Goal: Task Accomplishment & Management: Complete application form

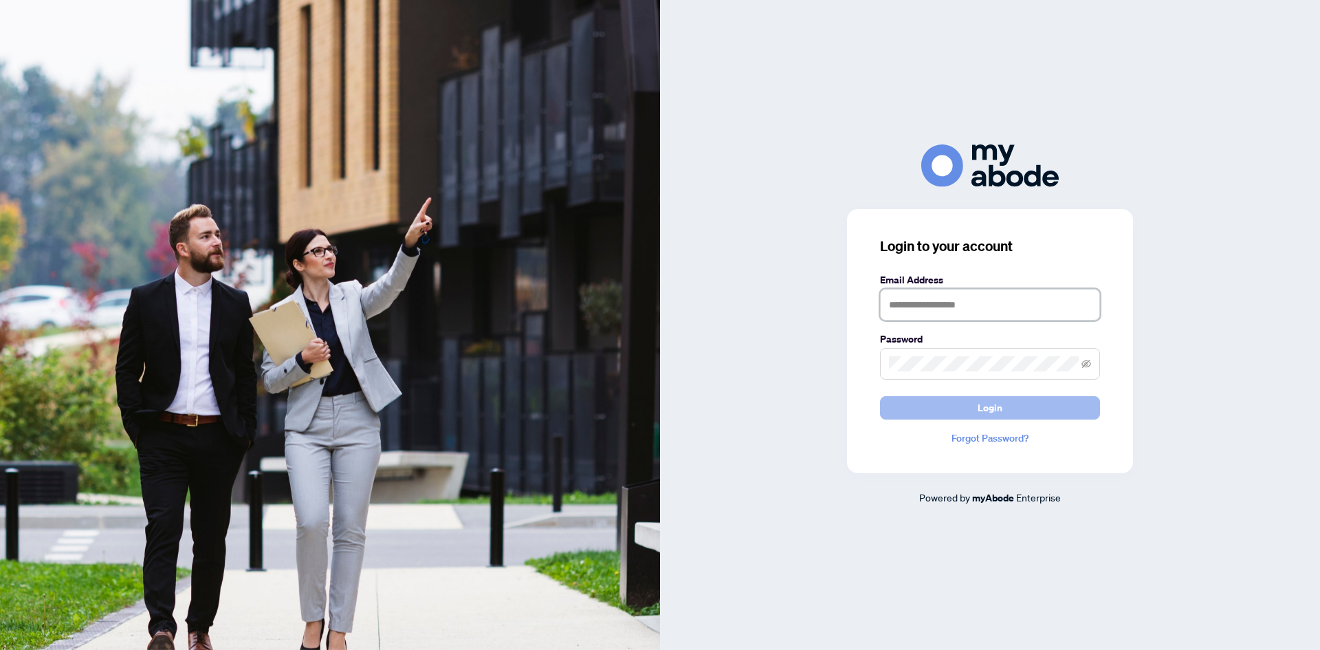
type input "**********"
click at [986, 411] on span "Login" at bounding box center [990, 408] width 25 height 22
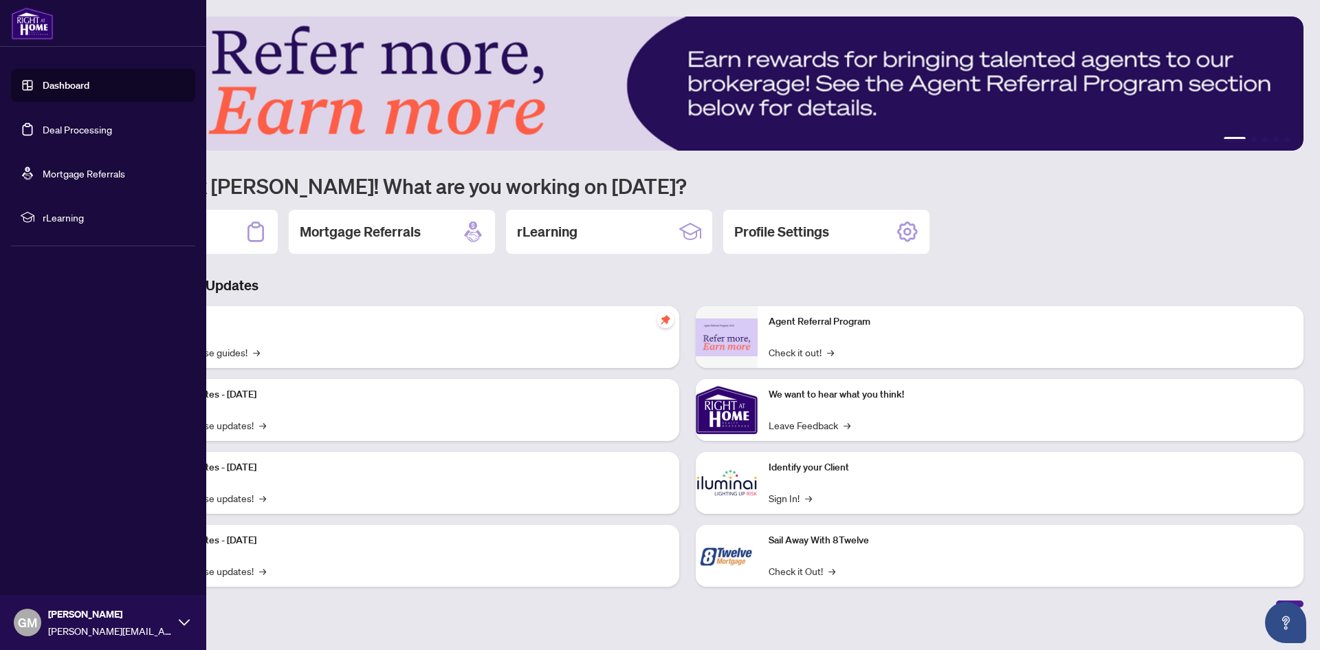
click at [79, 127] on link "Deal Processing" at bounding box center [77, 129] width 69 height 12
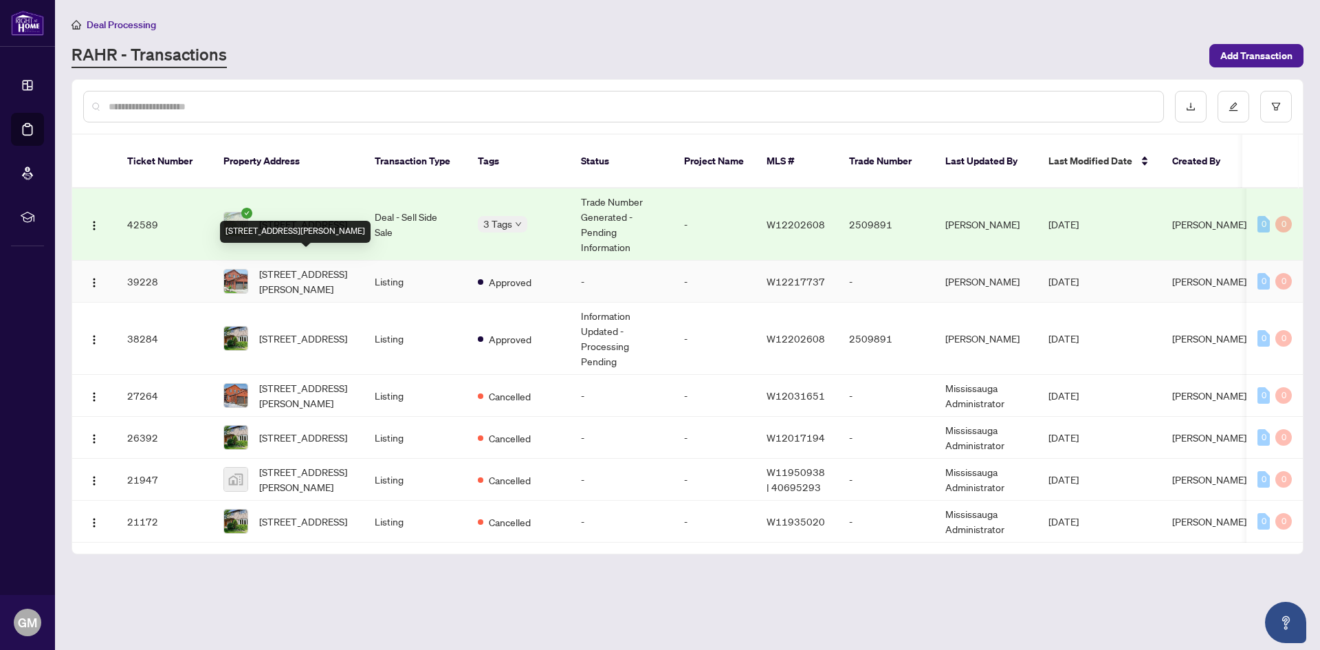
click at [298, 266] on span "[STREET_ADDRESS][PERSON_NAME]" at bounding box center [306, 281] width 94 height 30
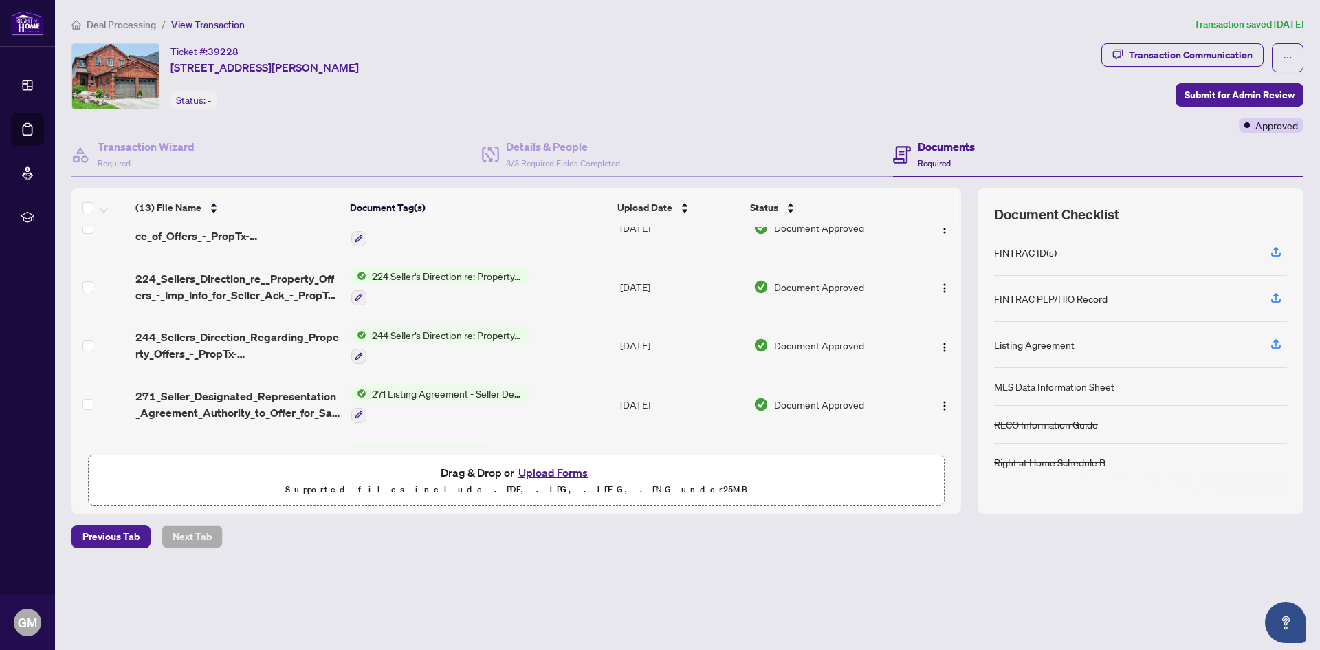
scroll to position [206, 0]
click at [571, 472] on button "Upload Forms" at bounding box center [553, 473] width 78 height 18
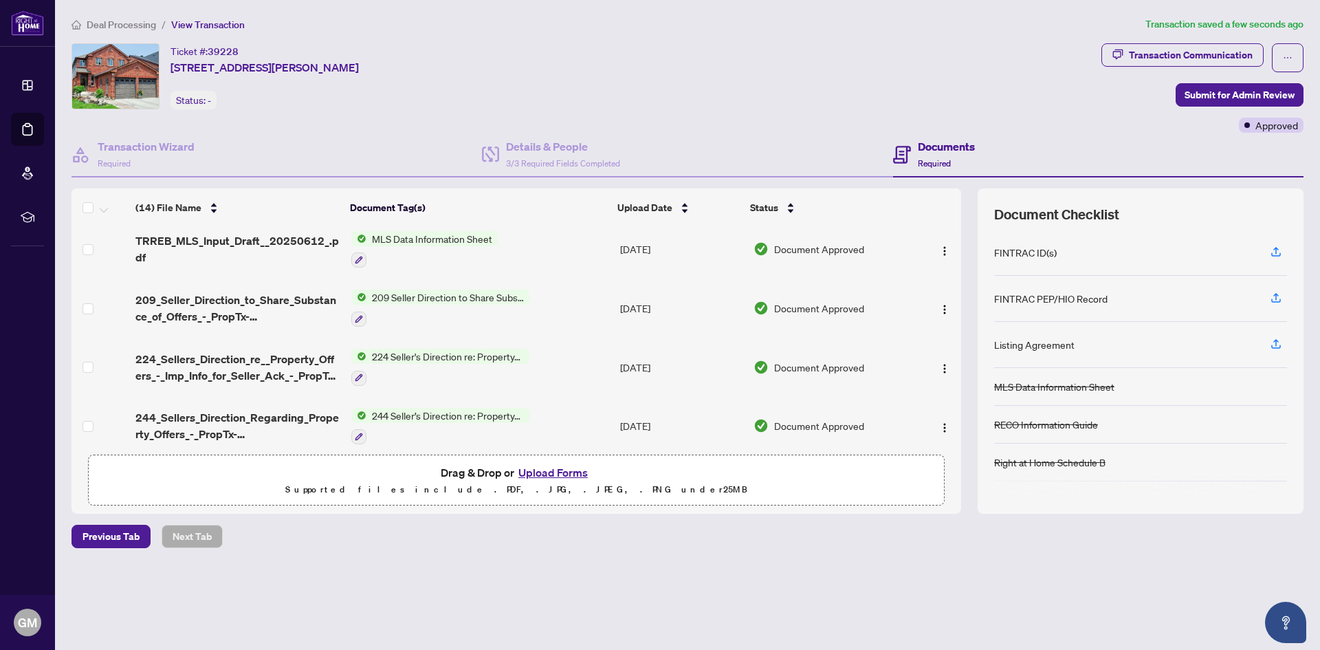
scroll to position [0, 0]
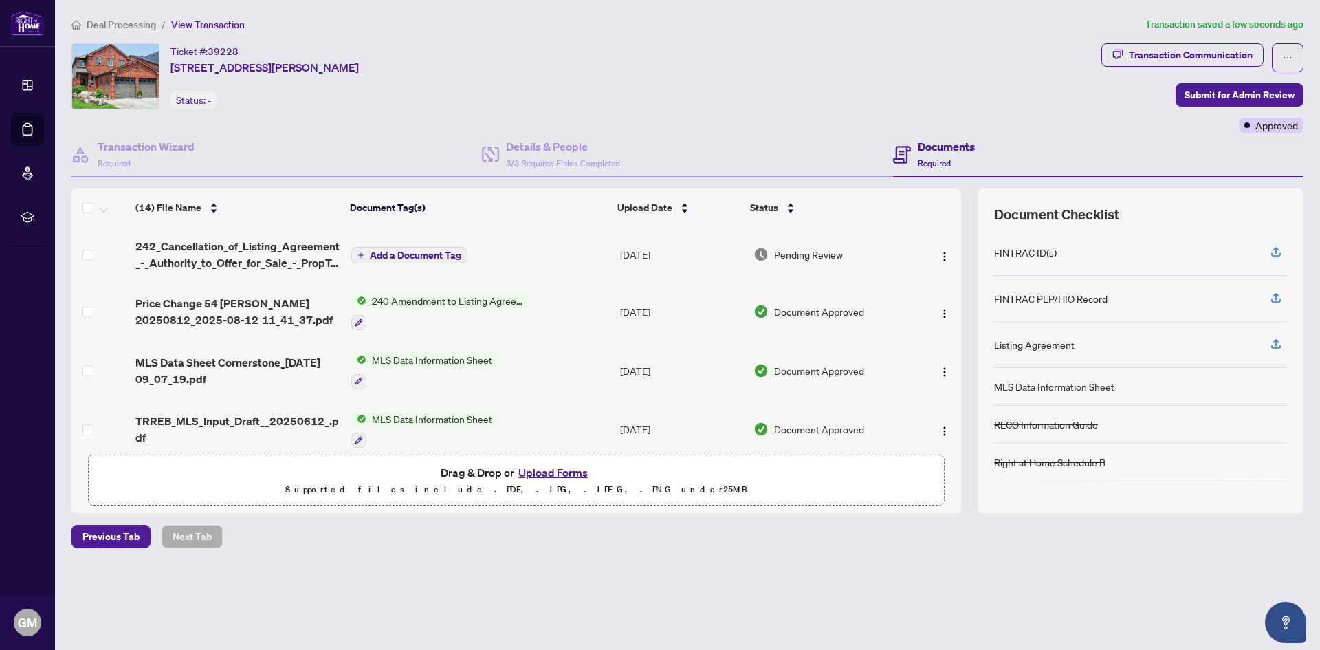
click at [422, 254] on span "Add a Document Tag" at bounding box center [415, 255] width 91 height 10
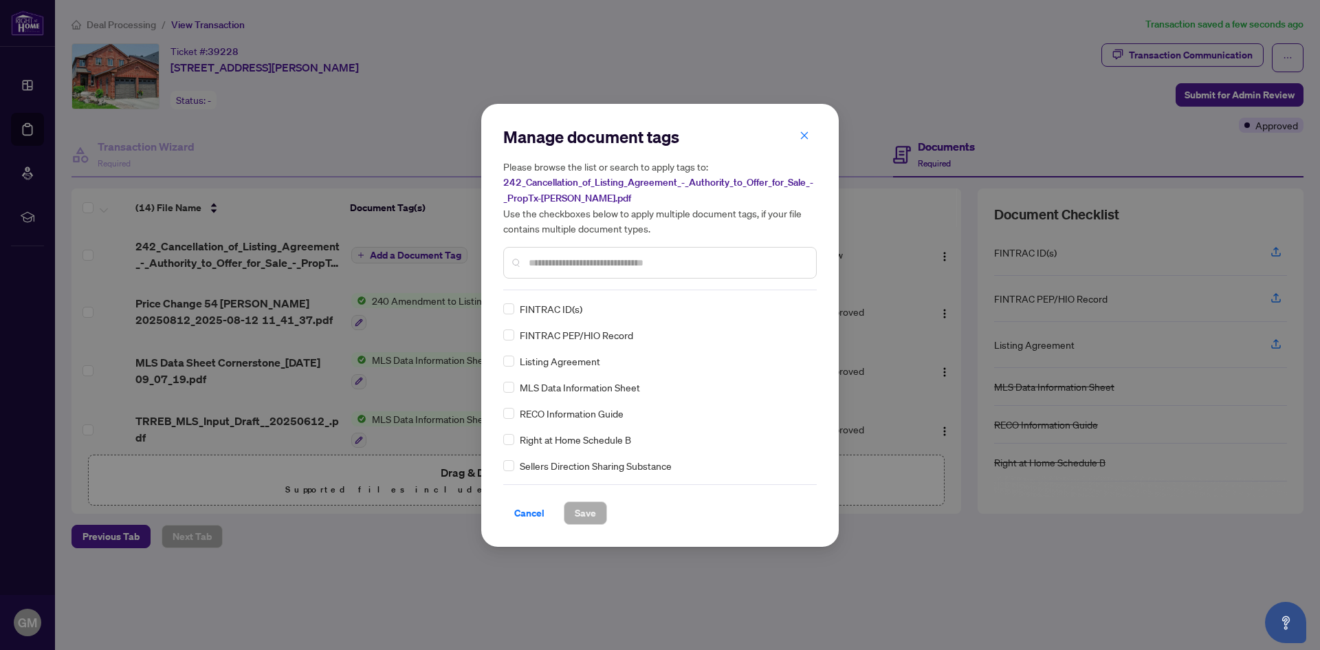
click at [573, 295] on div "Manage document tags Please browse the list or search to apply tags to: 242_Can…" at bounding box center [660, 325] width 314 height 399
click at [571, 265] on input "text" at bounding box center [667, 262] width 276 height 15
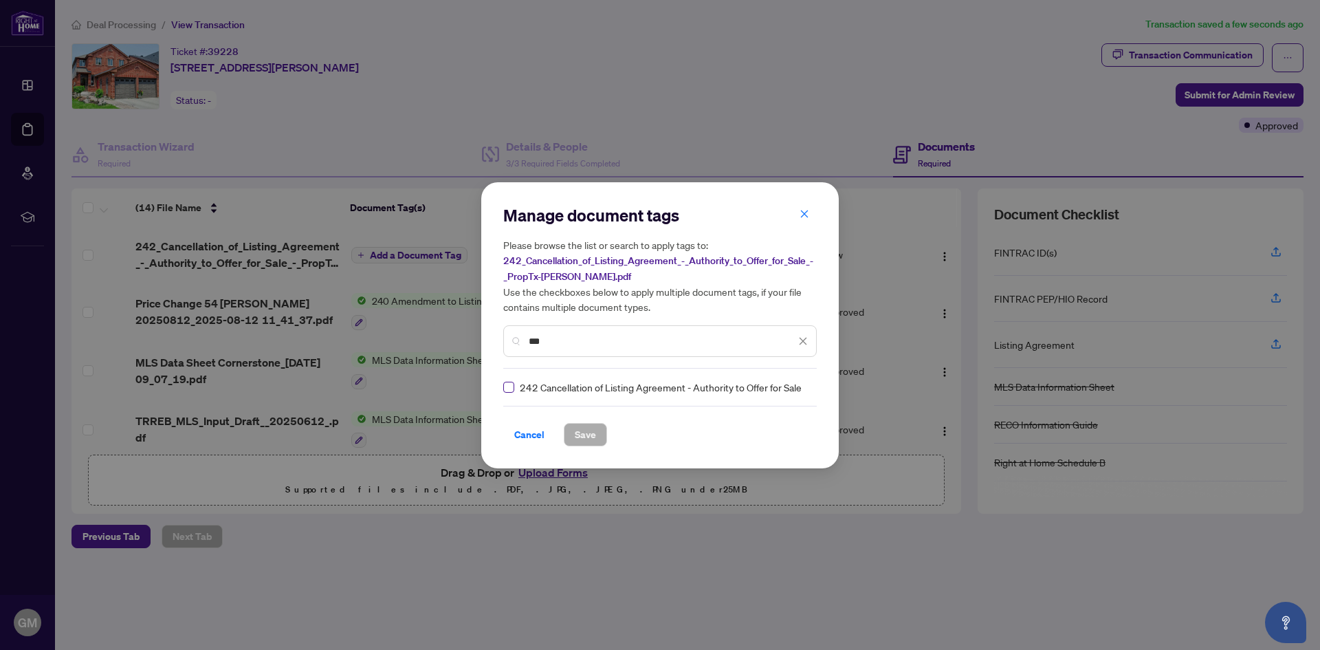
type input "***"
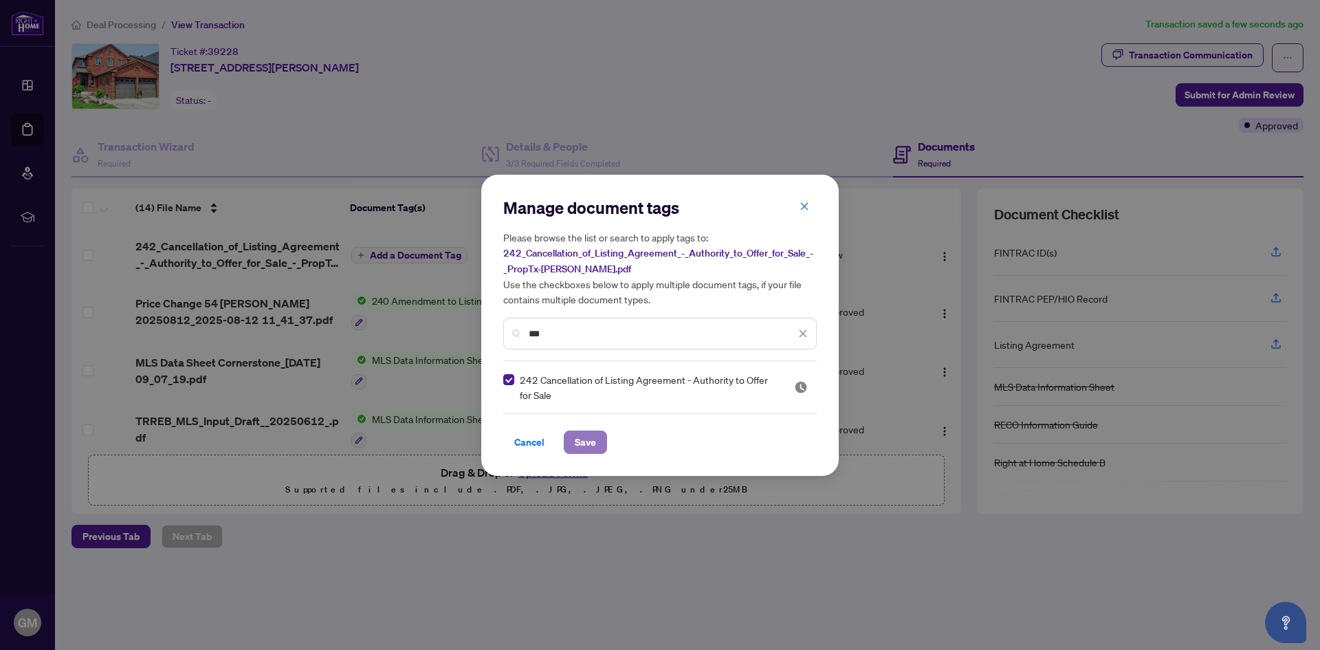
click at [587, 437] on span "Save" at bounding box center [585, 442] width 21 height 22
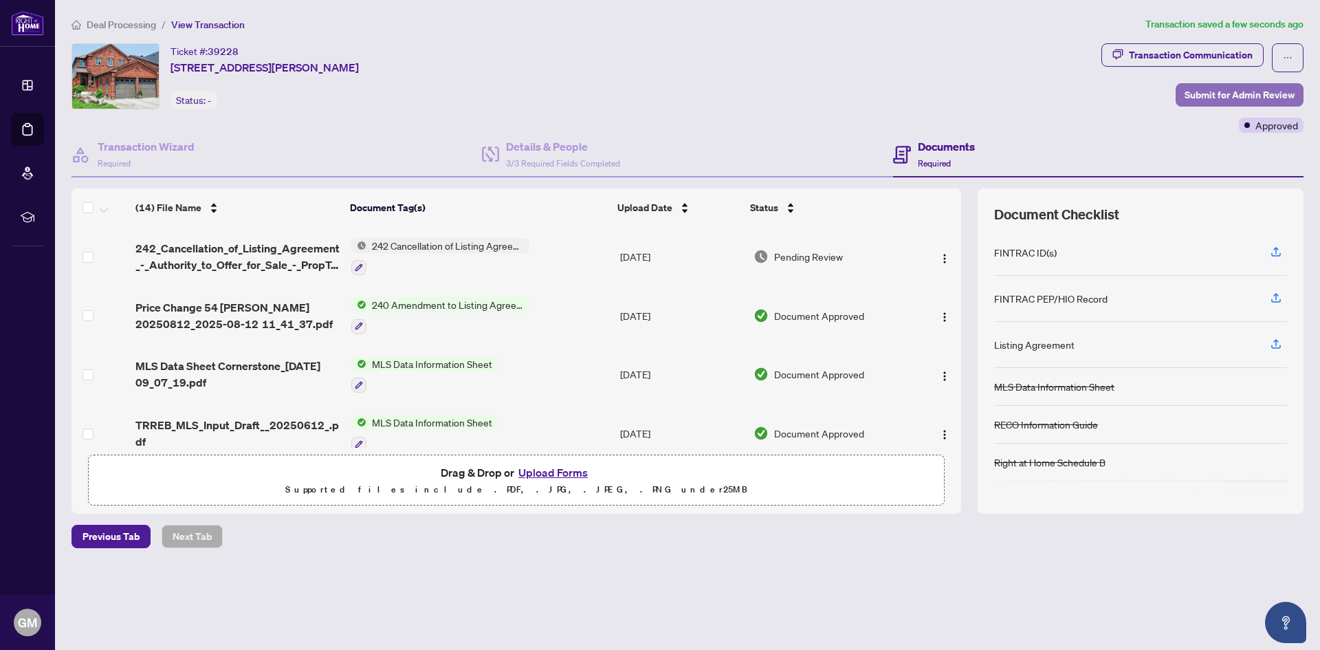
click at [1246, 93] on span "Submit for Admin Review" at bounding box center [1240, 95] width 110 height 22
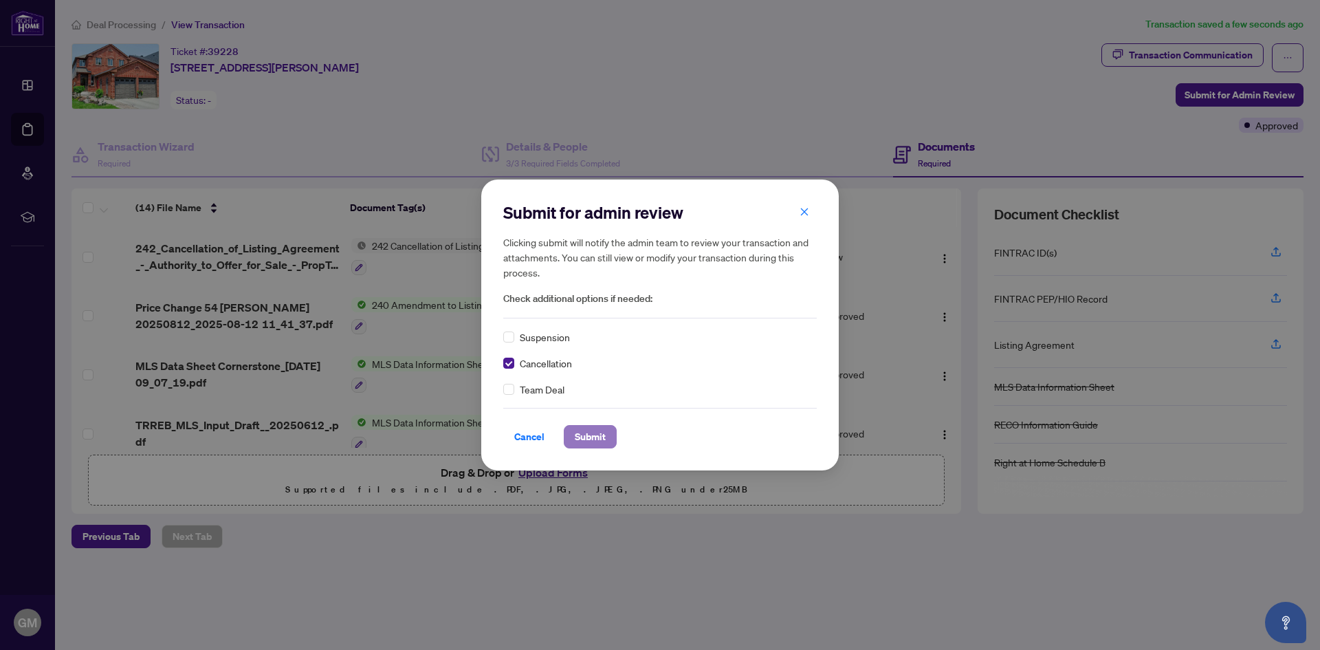
click at [585, 435] on span "Submit" at bounding box center [590, 437] width 31 height 22
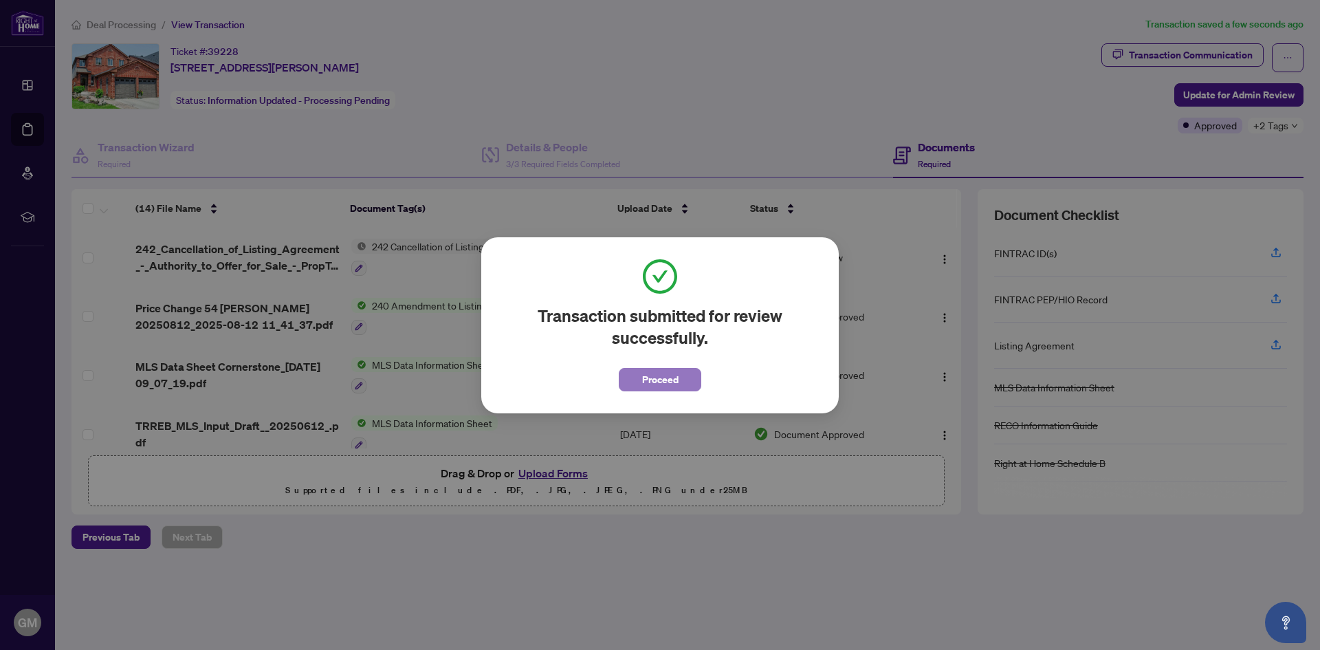
click at [655, 378] on span "Proceed" at bounding box center [660, 380] width 36 height 22
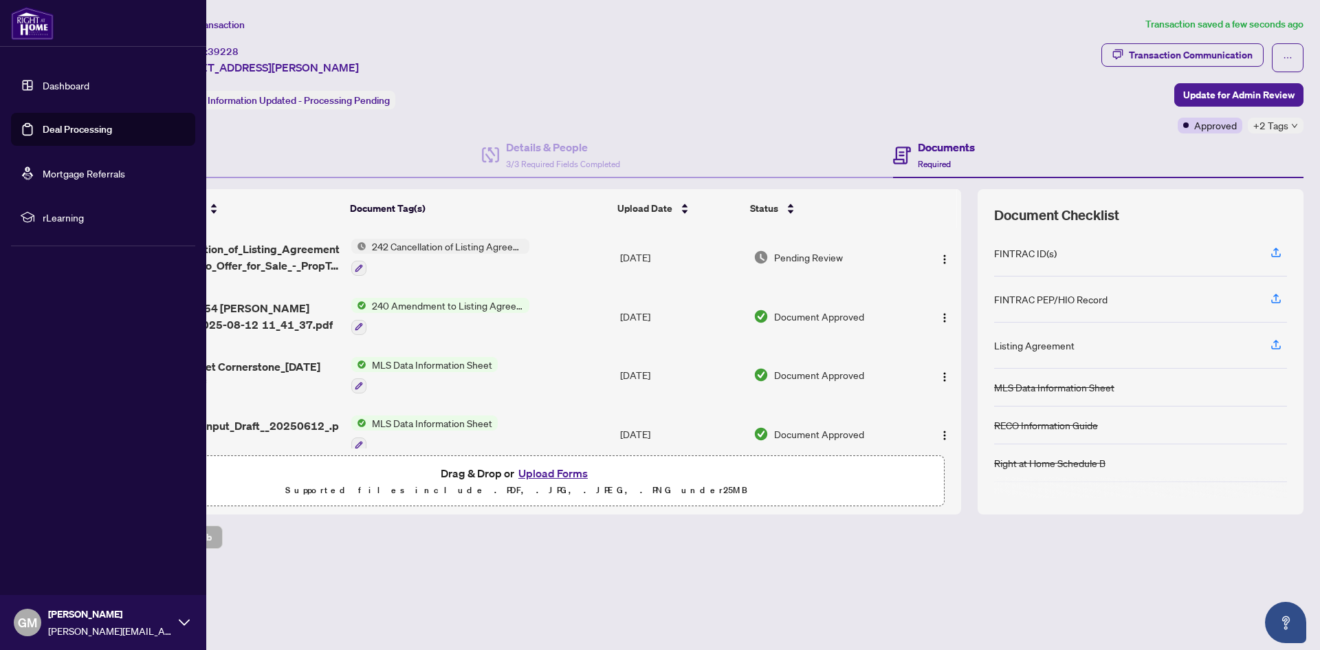
click at [91, 130] on link "Deal Processing" at bounding box center [77, 129] width 69 height 12
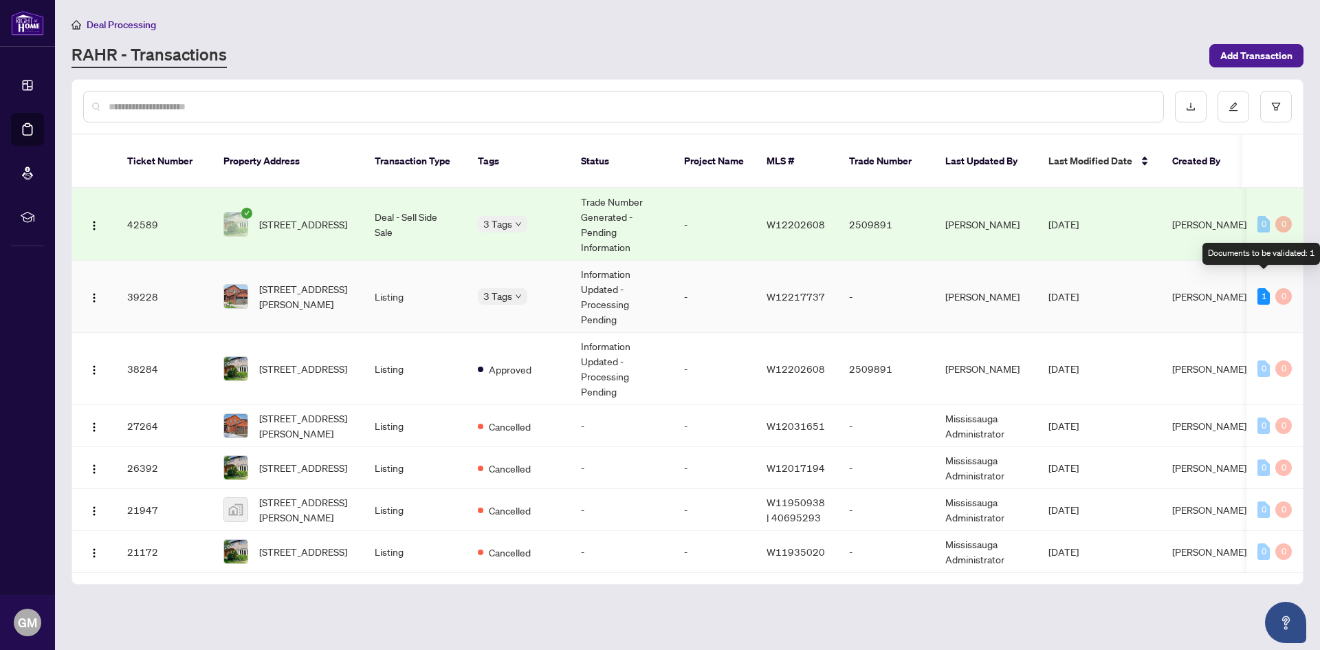
click at [1263, 288] on div "1" at bounding box center [1264, 296] width 12 height 17
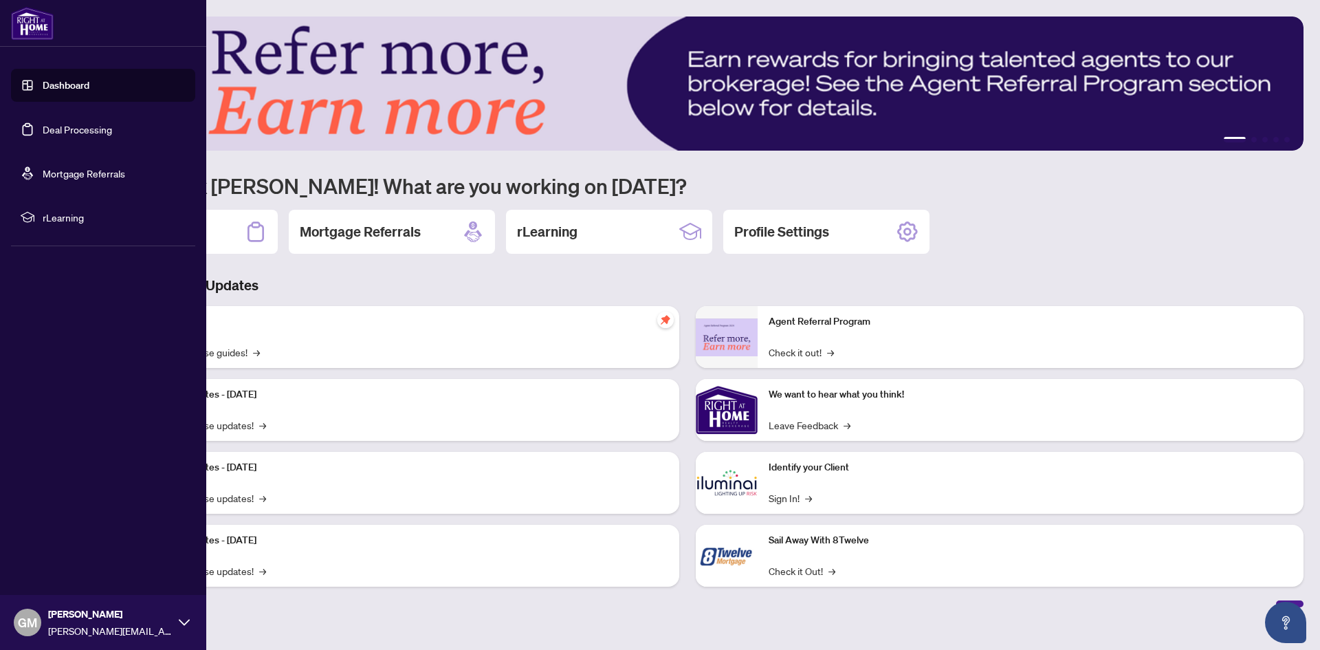
click at [85, 129] on link "Deal Processing" at bounding box center [77, 129] width 69 height 12
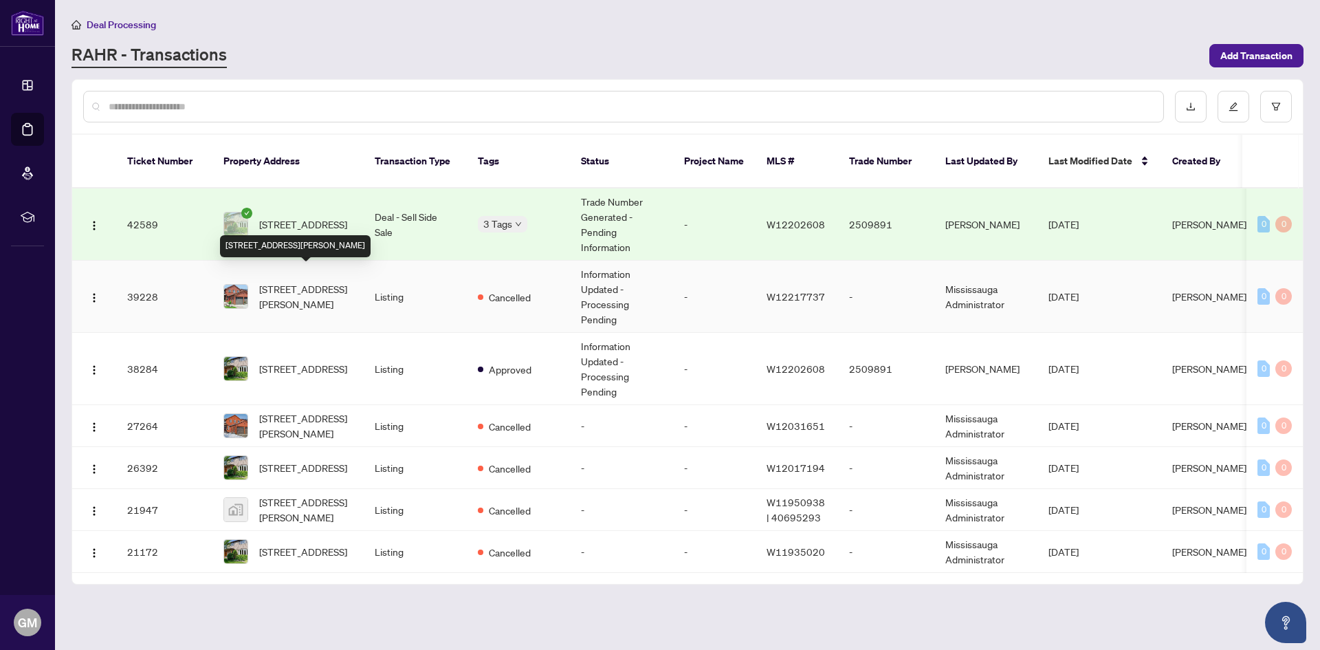
click at [279, 281] on span "54 Ferguson Pl, Brampton, Ontario L6Y 2S9, Canada" at bounding box center [306, 296] width 94 height 30
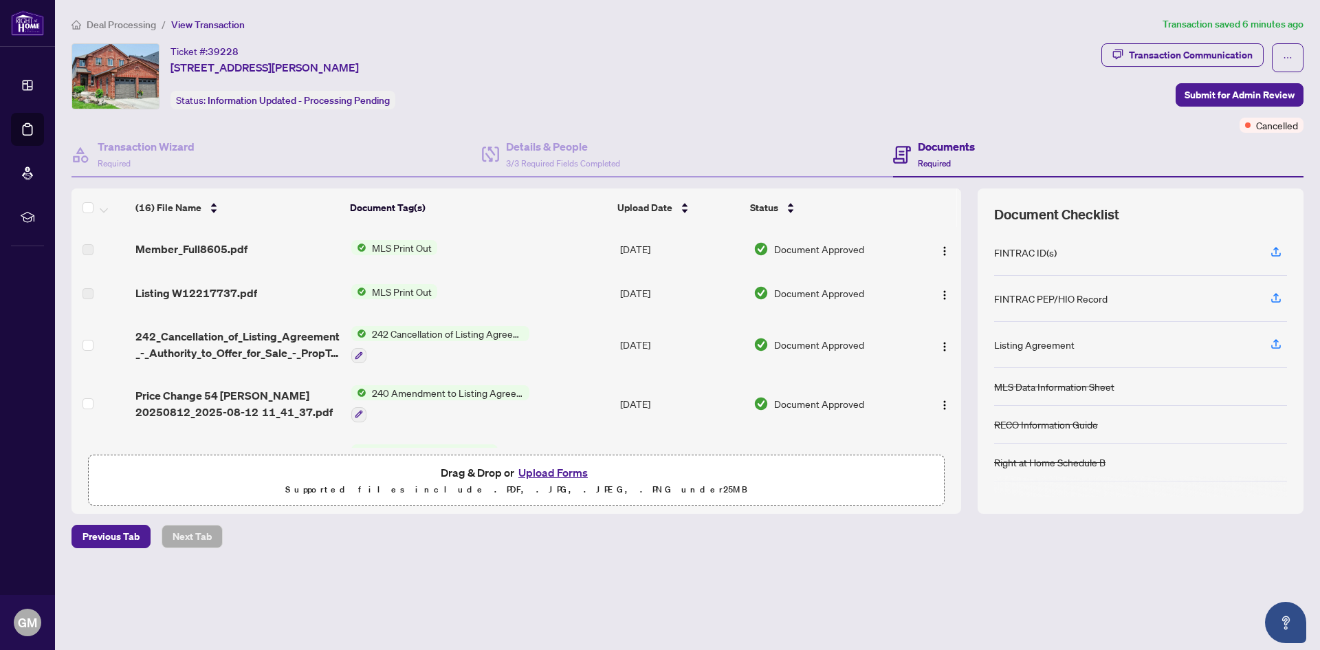
click at [429, 331] on span "242 Cancellation of Listing Agreement - Authority to Offer for Sale" at bounding box center [448, 333] width 163 height 15
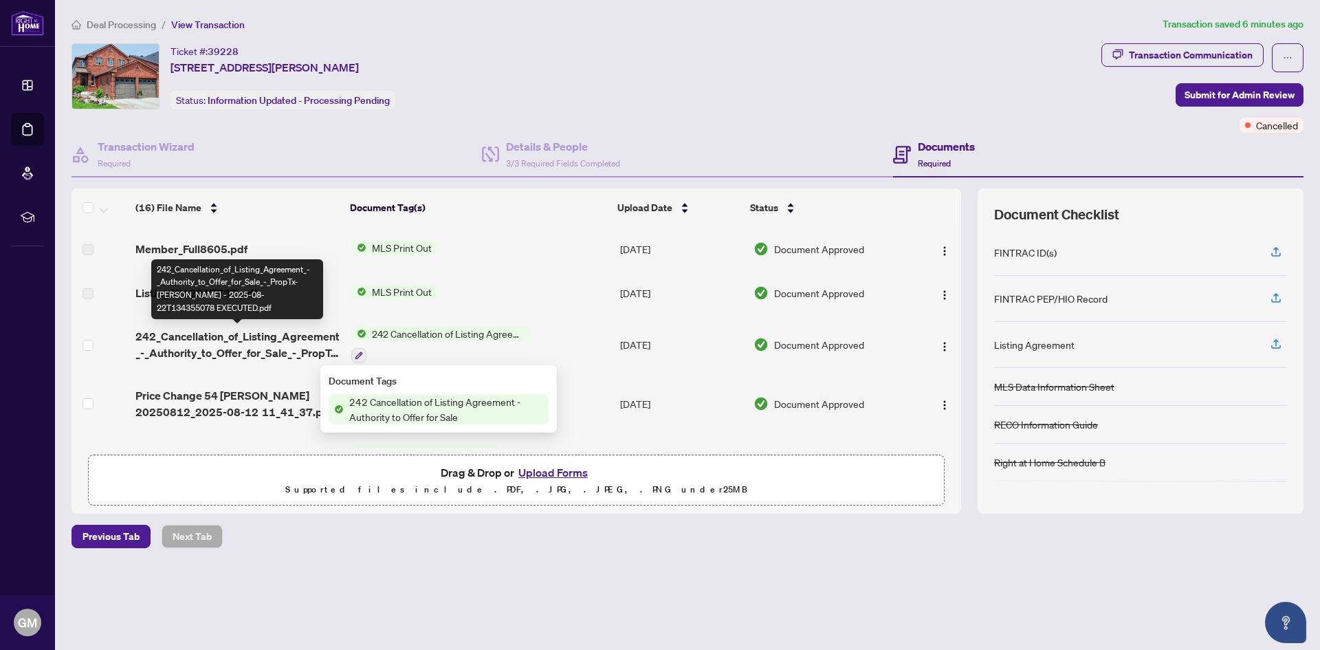
click at [208, 339] on span "242_Cancellation_of_Listing_Agreement_-_Authority_to_Offer_for_Sale_-_PropTx-OR…" at bounding box center [237, 344] width 204 height 33
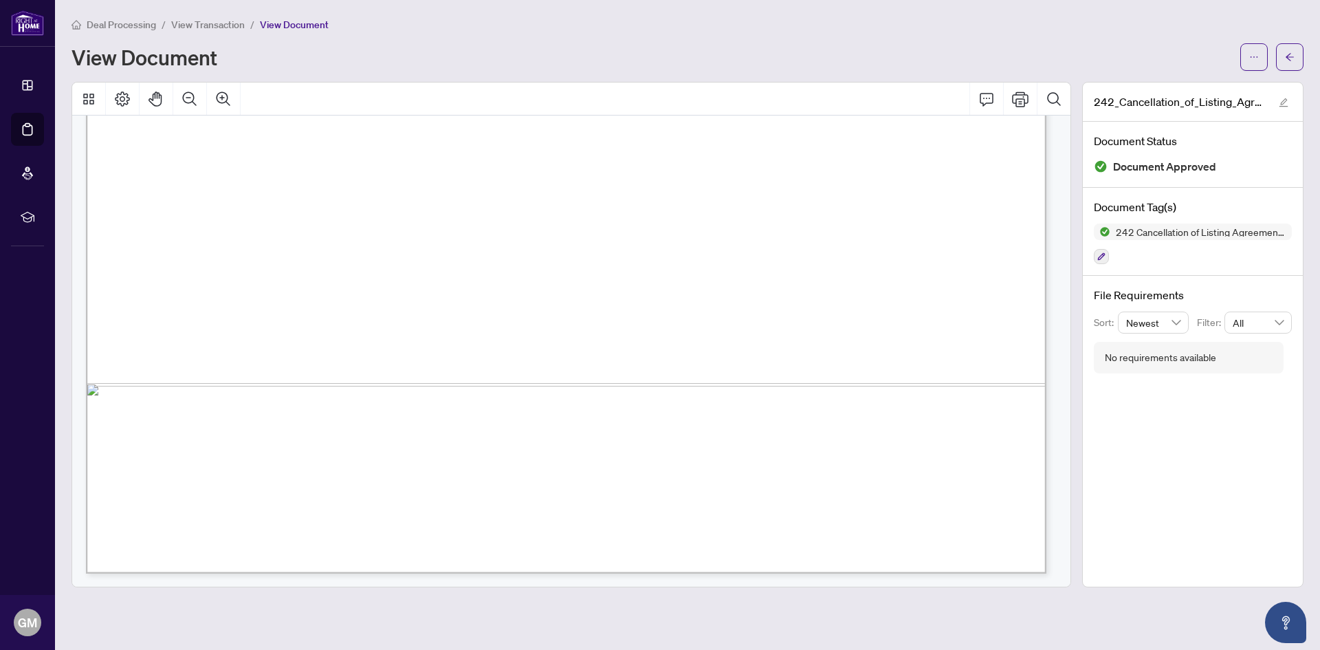
scroll to position [800, 0]
click at [1256, 53] on icon "ellipsis" at bounding box center [1255, 57] width 10 height 10
click at [1184, 84] on span "Download" at bounding box center [1205, 86] width 105 height 15
click at [228, 22] on span "View Transaction" at bounding box center [208, 25] width 74 height 12
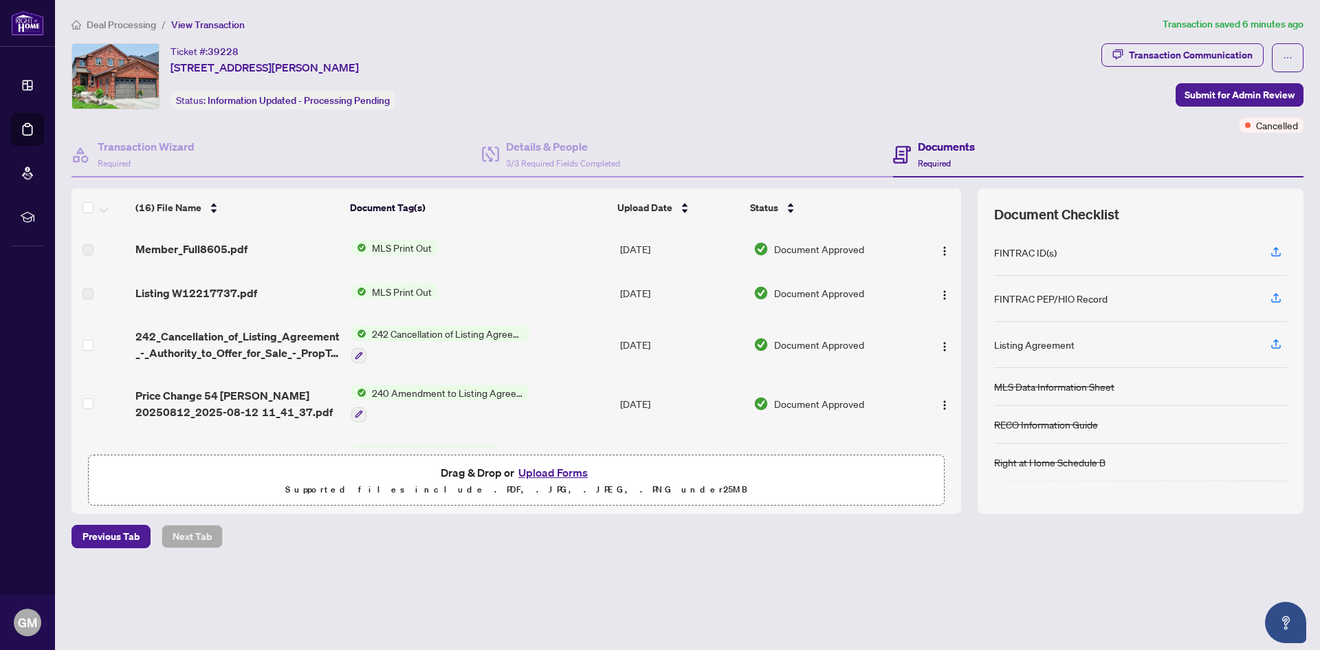
click at [403, 250] on span "MLS Print Out" at bounding box center [402, 247] width 71 height 15
click at [208, 250] on span "Member_Full8605.pdf" at bounding box center [191, 249] width 112 height 17
click at [940, 250] on img "button" at bounding box center [944, 251] width 11 height 11
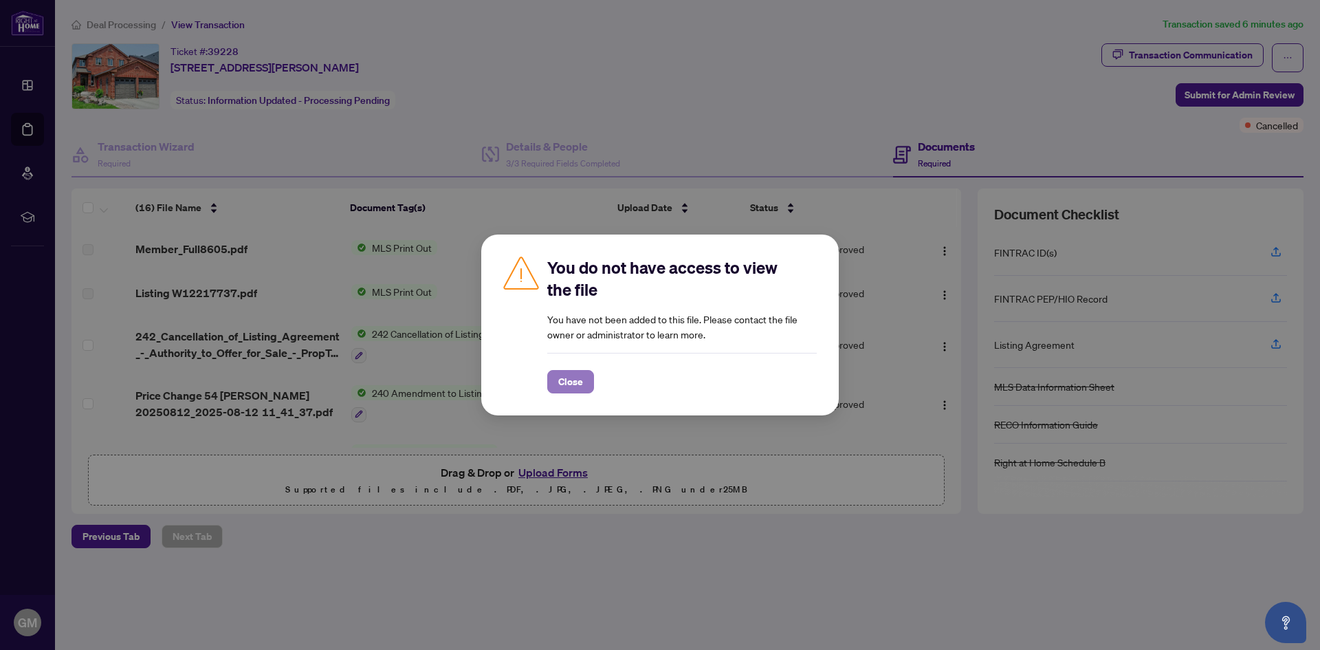
click at [575, 379] on span "Close" at bounding box center [570, 382] width 25 height 22
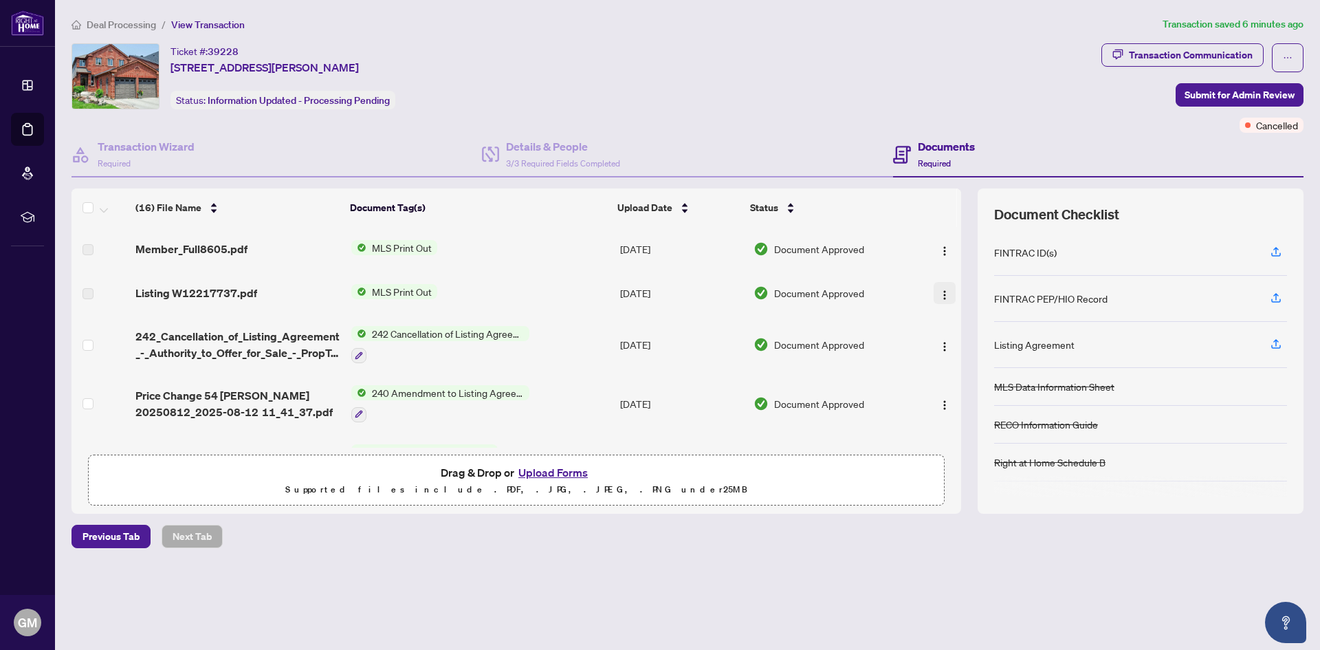
click at [942, 293] on img "button" at bounding box center [944, 295] width 11 height 11
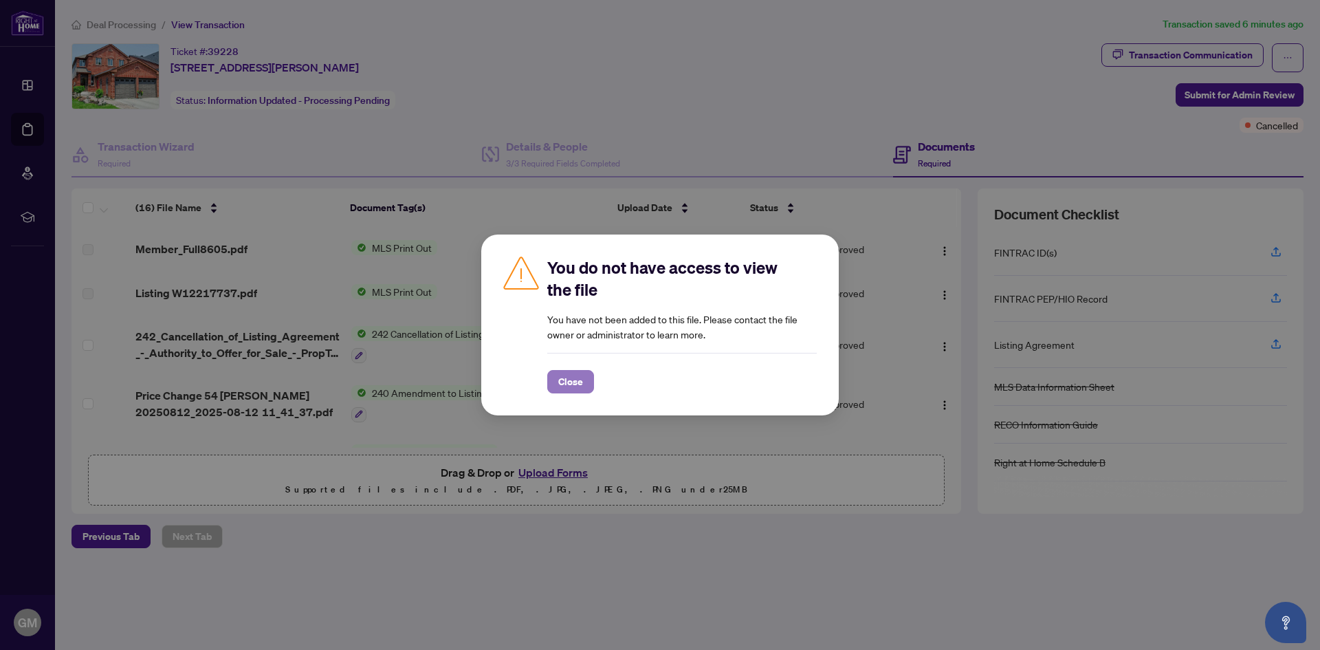
click at [560, 380] on span "Close" at bounding box center [570, 382] width 25 height 22
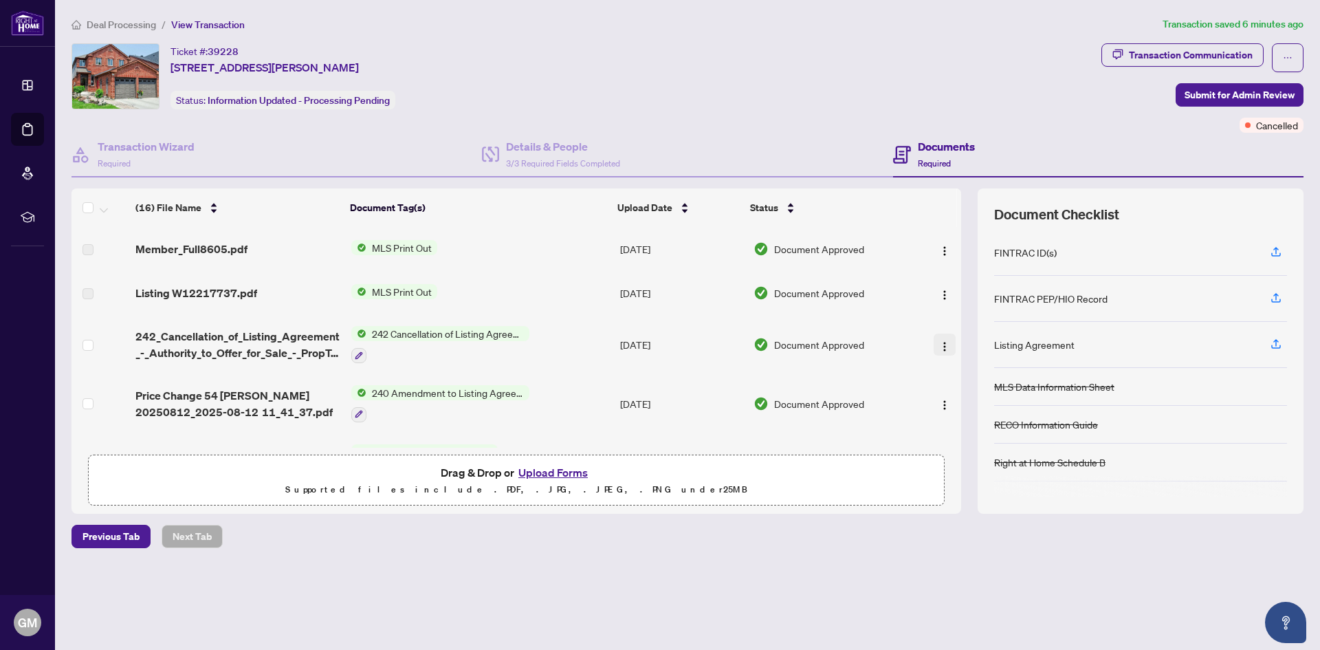
click at [939, 346] on img "button" at bounding box center [944, 346] width 11 height 11
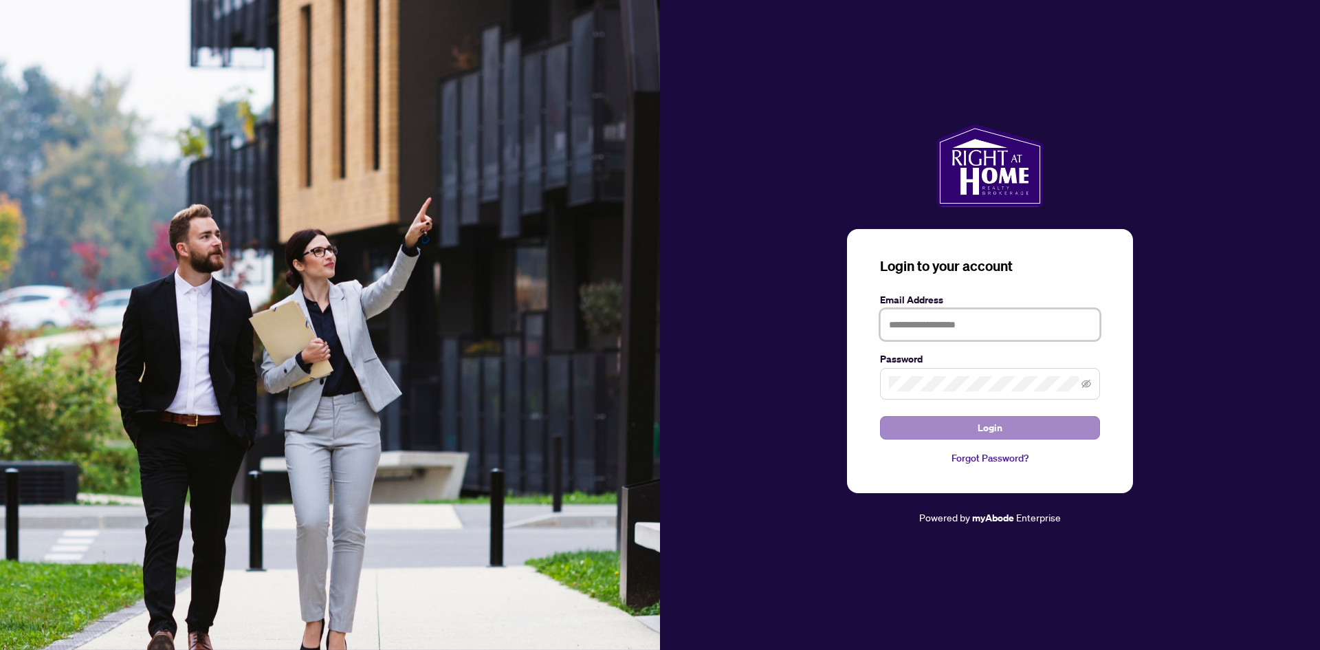
type input "**********"
click at [1000, 426] on span "Login" at bounding box center [990, 428] width 25 height 22
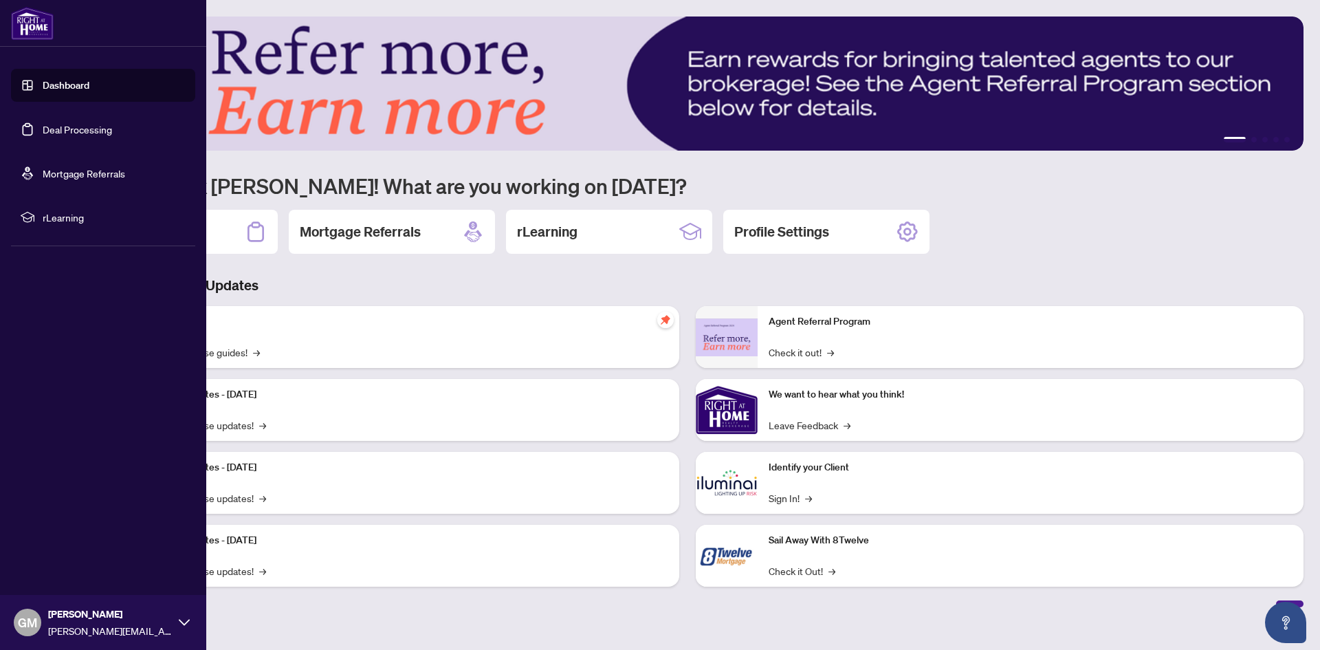
drag, startPoint x: 60, startPoint y: 125, endPoint x: 87, endPoint y: 128, distance: 27.6
click at [60, 125] on link "Deal Processing" at bounding box center [77, 129] width 69 height 12
